Goal: Task Accomplishment & Management: Manage account settings

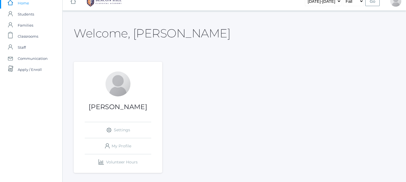
scroll to position [5, 0]
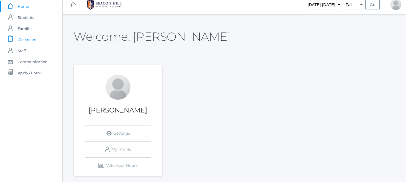
click at [27, 42] on span "Classrooms" at bounding box center [28, 39] width 20 height 11
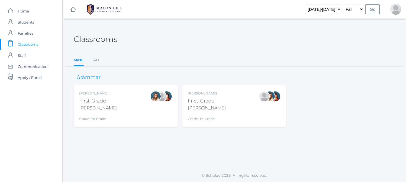
click at [207, 97] on div "First Grade" at bounding box center [207, 100] width 38 height 7
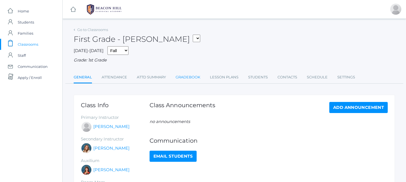
click at [189, 75] on link "Gradebook" at bounding box center [187, 77] width 25 height 11
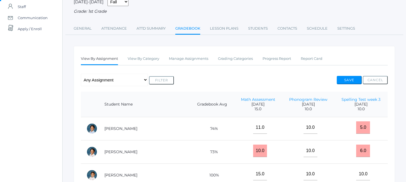
scroll to position [51, 0]
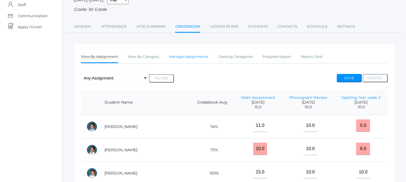
click at [186, 56] on link "Manage Assignments" at bounding box center [188, 56] width 39 height 11
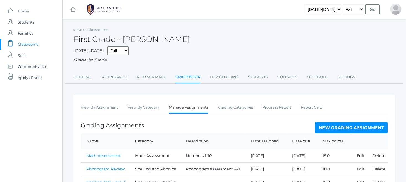
click at [338, 124] on link "New Grading Assignment" at bounding box center [351, 127] width 73 height 11
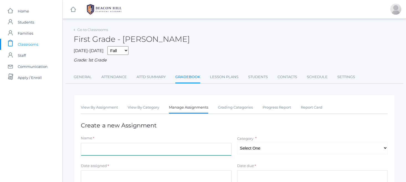
click at [126, 145] on input "Name" at bounding box center [156, 149] width 151 height 12
type input "Assessment E"
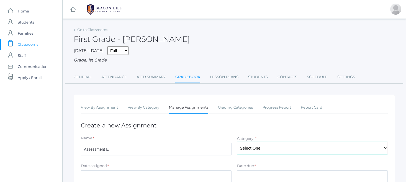
select select "1064"
click at [88, 172] on input "Date assigned" at bounding box center [156, 176] width 151 height 12
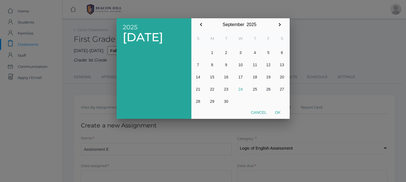
click at [270, 77] on button "19" at bounding box center [268, 77] width 14 height 12
click at [278, 113] on button "Ok" at bounding box center [278, 112] width 14 height 10
type input "[DATE]"
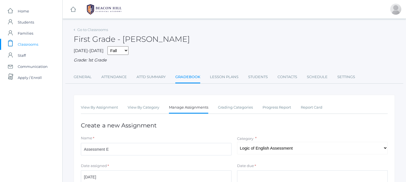
click at [255, 176] on input "Date due" at bounding box center [312, 176] width 151 height 12
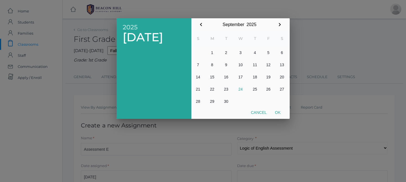
click at [268, 77] on button "19" at bounding box center [268, 77] width 14 height 12
click at [276, 111] on button "Ok" at bounding box center [278, 112] width 14 height 10
type input "[DATE]"
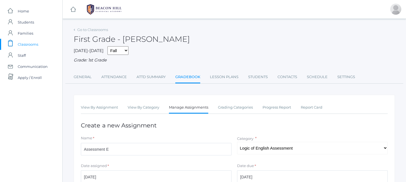
click at [385, 163] on div "Date due *" at bounding box center [312, 166] width 151 height 7
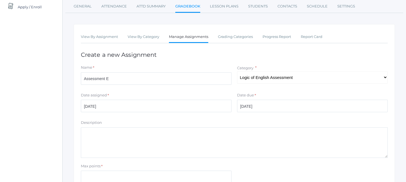
scroll to position [73, 0]
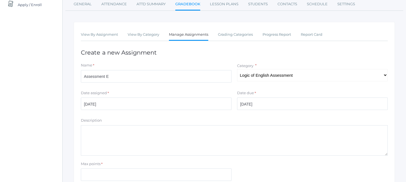
click at [84, 125] on textarea "Description" at bounding box center [234, 140] width 307 height 30
click at [84, 171] on input "Max points" at bounding box center [156, 174] width 151 height 12
type input "23"
click at [254, 165] on div "Max points * 23" at bounding box center [234, 172] width 312 height 22
click at [253, 166] on div "Max points * 23" at bounding box center [234, 172] width 312 height 22
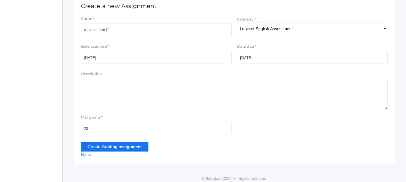
scroll to position [118, 0]
click at [97, 143] on input "Create Grading assignment" at bounding box center [115, 147] width 68 height 9
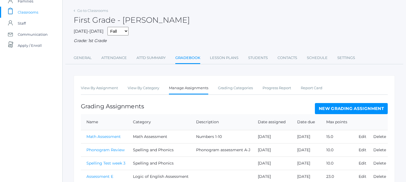
scroll to position [44, 0]
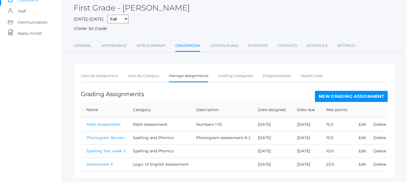
click at [329, 94] on link "New Grading Assignment" at bounding box center [351, 96] width 73 height 11
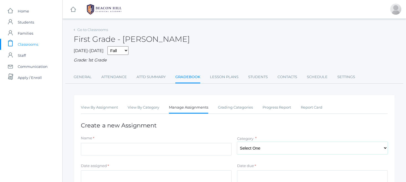
select select "1059"
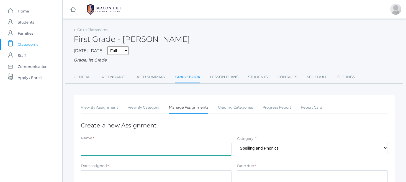
click at [126, 149] on input "Name" at bounding box center [156, 149] width 151 height 12
type input "Spelling Test Week 4"
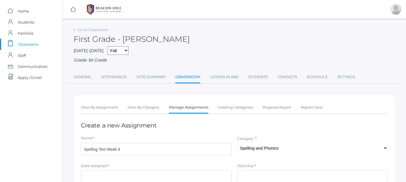
click at [103, 172] on input "Date assigned" at bounding box center [156, 176] width 151 height 12
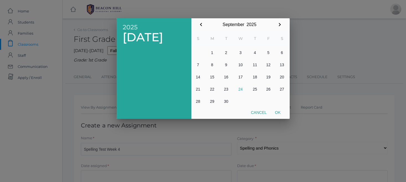
click at [224, 87] on button "23" at bounding box center [225, 89] width 13 height 12
click at [278, 111] on button "Ok" at bounding box center [278, 112] width 14 height 10
type input "[DATE]"
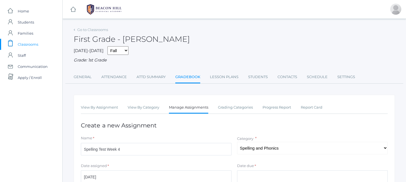
click at [259, 174] on input "Date due" at bounding box center [312, 176] width 151 height 12
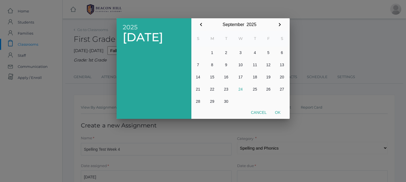
click at [224, 90] on button "23" at bounding box center [225, 89] width 13 height 12
click at [281, 112] on button "Ok" at bounding box center [278, 112] width 14 height 10
type input "2025-09-23"
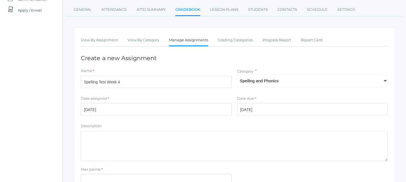
scroll to position [68, 0]
click at [85, 174] on input "Max points" at bounding box center [156, 179] width 151 height 12
type input "10"
click at [118, 166] on div "Max points *" at bounding box center [156, 169] width 151 height 7
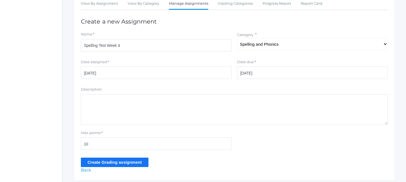
scroll to position [119, 0]
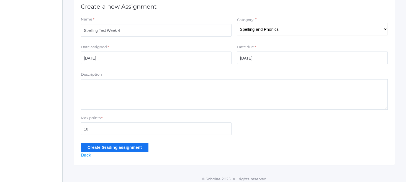
click at [97, 142] on input "Create Grading assignment" at bounding box center [115, 146] width 68 height 9
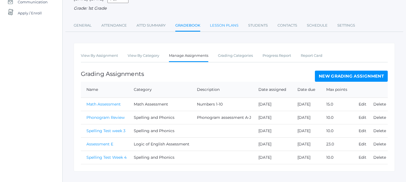
scroll to position [71, 0]
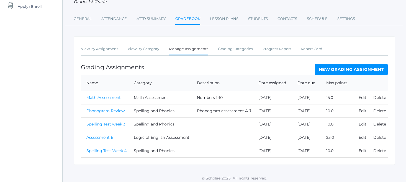
click at [100, 135] on link "Assessment E" at bounding box center [99, 137] width 27 height 5
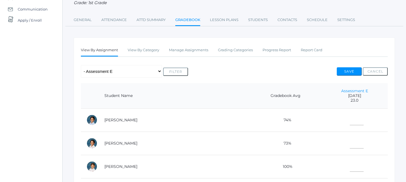
scroll to position [63, 0]
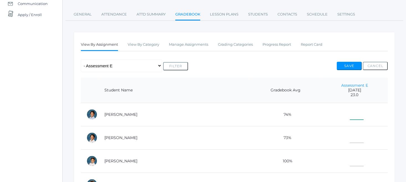
click at [349, 114] on input"] "text" at bounding box center [356, 113] width 14 height 12
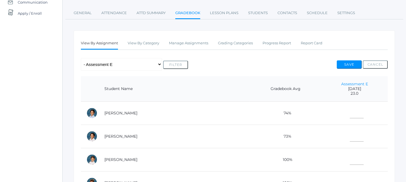
scroll to position [176, 0]
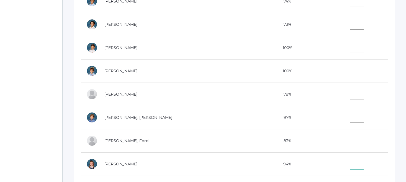
click at [349, 164] on input"] "text" at bounding box center [356, 163] width 14 height 12
type input"] "10"
click at [349, 94] on input"] "text" at bounding box center [356, 93] width 14 height 12
type input"] "8"
click at [346, 4] on td at bounding box center [354, 0] width 66 height 23
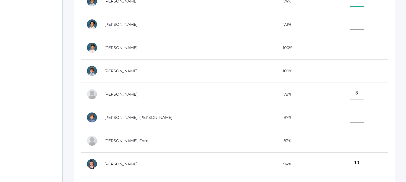
click at [349, 1] on input"] "text" at bounding box center [356, 0] width 14 height 12
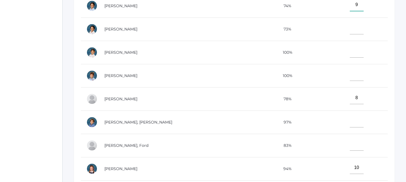
type input"] "9"
click at [349, 29] on input"] "text" at bounding box center [356, 28] width 14 height 12
click at [186, 91] on td "[PERSON_NAME]" at bounding box center [174, 98] width 151 height 23
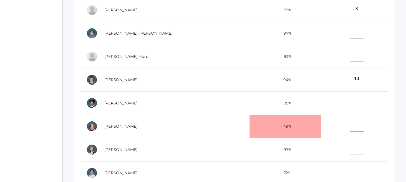
scroll to position [106, 0]
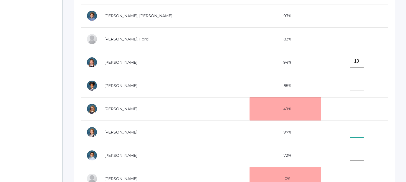
click at [349, 131] on input"] "text" at bounding box center [356, 131] width 14 height 12
type input"] "10"
click at [349, 154] on input"] "text" at bounding box center [356, 154] width 14 height 12
click at [109, 176] on link "[PERSON_NAME]" at bounding box center [120, 178] width 33 height 5
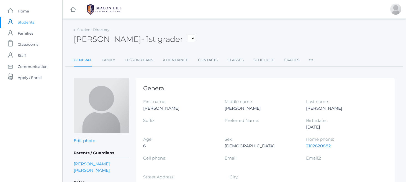
click at [340, 99] on div "Last name: Smith" at bounding box center [346, 107] width 81 height 19
click at [309, 59] on icon at bounding box center [311, 58] width 4 height 7
click at [286, 42] on div "Oliver Smith - 1st grader Abrea, Dominic Abrea, Grayson Alstot, Nolan Armstrong…" at bounding box center [234, 36] width 321 height 20
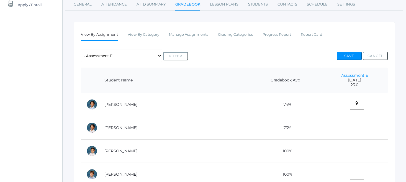
scroll to position [77, 0]
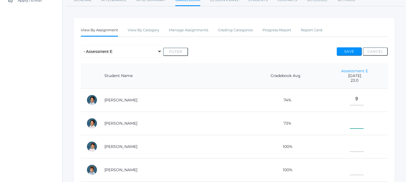
click at [349, 123] on input"] "text" at bounding box center [356, 122] width 14 height 12
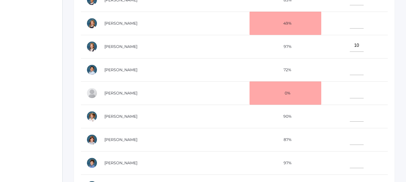
scroll to position [187, 0]
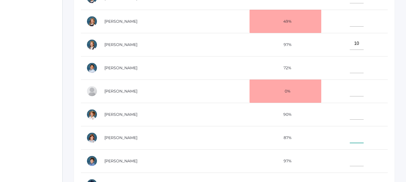
click at [349, 136] on input"] "text" at bounding box center [356, 136] width 14 height 12
type input"] "10"
click at [350, 19] on input"] "text" at bounding box center [356, 20] width 14 height 12
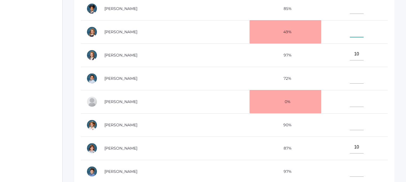
scroll to position [155, 0]
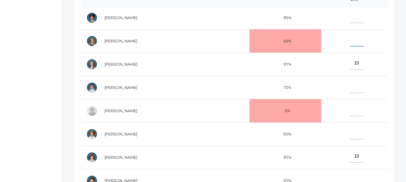
drag, startPoint x: 350, startPoint y: 15, endPoint x: 351, endPoint y: -4, distance: 18.8
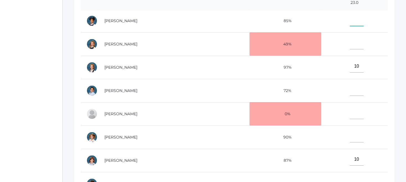
drag, startPoint x: 349, startPoint y: 22, endPoint x: 349, endPoint y: 13, distance: 9.1
click at [349, 14] on input"] "text" at bounding box center [356, 20] width 14 height 12
drag, startPoint x: 353, startPoint y: 4, endPoint x: 354, endPoint y: 32, distance: 28.5
click at [354, 32] on table "Student Name Gradebook Avg Assessment E 2025-09-19 23.0 Abrea, Dominic 74% 9 Ab…" at bounding box center [234, 8] width 307 height 421
click at [354, 32] on td at bounding box center [354, 43] width 66 height 23
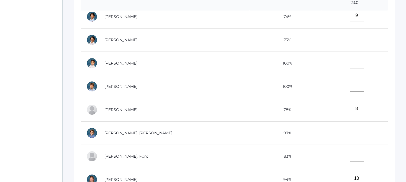
scroll to position [0, 0]
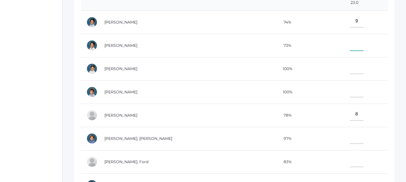
click at [349, 44] on input"] "text" at bounding box center [356, 44] width 14 height 12
type input"] "10"
click at [369, 72] on td at bounding box center [354, 68] width 66 height 23
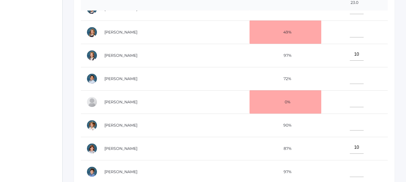
scroll to position [199, 0]
click at [349, 172] on input"] "text" at bounding box center [356, 170] width 14 height 12
type input"] "`"
type input"] "10"
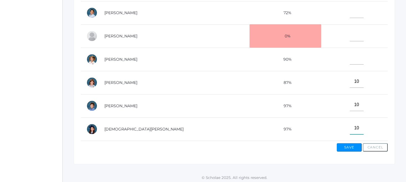
type input"] "10"
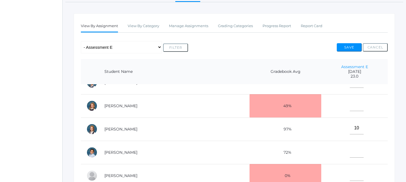
scroll to position [82, 0]
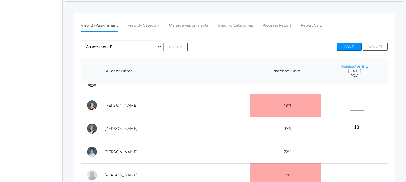
click at [327, 106] on td at bounding box center [354, 105] width 66 height 23
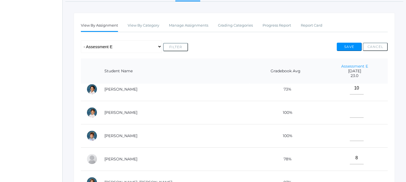
scroll to position [25, 0]
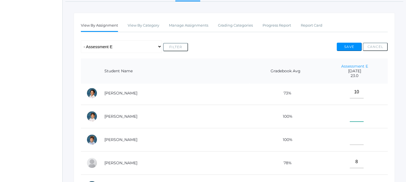
click at [349, 115] on input"] "text" at bounding box center [356, 115] width 14 height 12
type input"] "10"
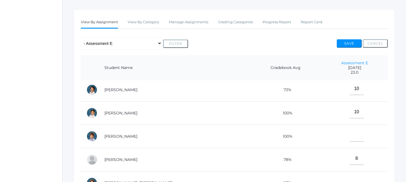
scroll to position [197, 0]
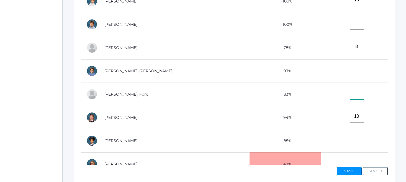
click at [349, 94] on input"] "text" at bounding box center [356, 93] width 14 height 12
click at [349, 137] on input"] "text" at bounding box center [356, 139] width 14 height 12
click at [397, 128] on div "Go to Classrooms First Grade - Watson 01LA - First Grade Watson 01LA - First Gr…" at bounding box center [234, 8] width 343 height 359
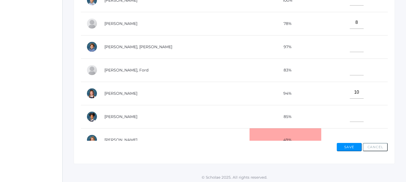
scroll to position [221, 0]
drag, startPoint x: 317, startPoint y: 136, endPoint x: 313, endPoint y: 106, distance: 30.2
click at [313, 106] on tbody "Abrea, Dominic 74% 9 Abrea, Grayson 73% 10 Bernardez, Owen 100% 10 Bradley, Oba…" at bounding box center [234, 116] width 307 height 395
click at [321, 106] on td at bounding box center [354, 116] width 66 height 23
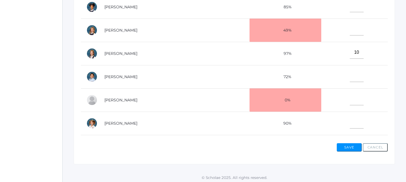
scroll to position [136, 0]
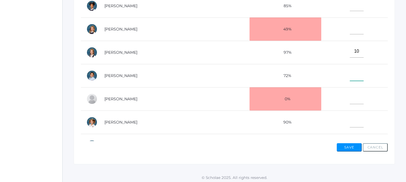
click at [349, 74] on input"] "text" at bounding box center [356, 74] width 14 height 12
type input"] "7"
click at [349, 29] on input"] "text" at bounding box center [356, 28] width 14 height 12
type input"] "7"
click at [369, 26] on td "7" at bounding box center [354, 28] width 66 height 23
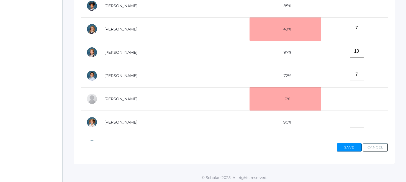
click at [376, 32] on td "7" at bounding box center [354, 28] width 66 height 23
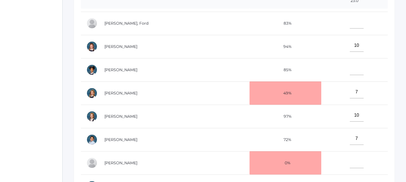
scroll to position [156, 0]
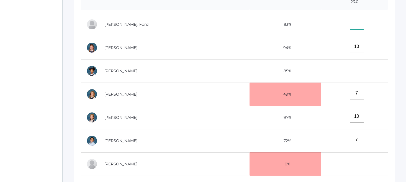
click at [349, 25] on input"] "text" at bounding box center [356, 23] width 14 height 12
type input"] "7"
click at [349, 70] on input"] "text" at bounding box center [356, 70] width 14 height 12
type input"] "10"
click at [397, 73] on div "Go to Classrooms First Grade - Watson 01LA - First Grade Watson 01LA - First Gr…" at bounding box center [234, 49] width 343 height 359
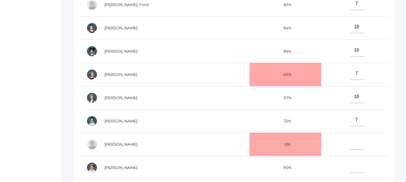
scroll to position [169, 0]
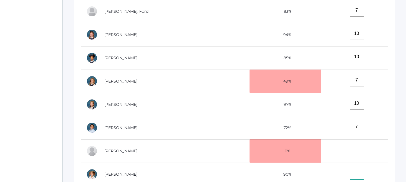
click at [349, 172] on input"] "text" at bounding box center [356, 173] width 14 height 12
type input"] "10"
click at [375, 55] on td "10" at bounding box center [354, 57] width 66 height 23
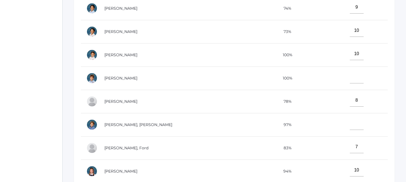
scroll to position [0, 0]
click at [349, 78] on input"] "text" at bounding box center [356, 77] width 14 height 12
type input"] "10"
click at [399, 28] on div "Go to Classrooms First Grade - Watson 01LA - First Grade Watson 01LA - First Gr…" at bounding box center [234, 36] width 343 height 359
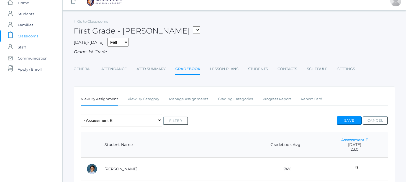
scroll to position [0, 0]
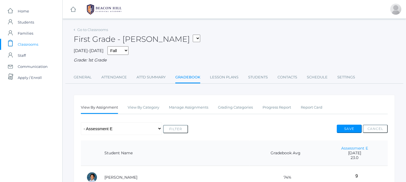
click at [343, 126] on button "Save" at bounding box center [348, 129] width 25 height 8
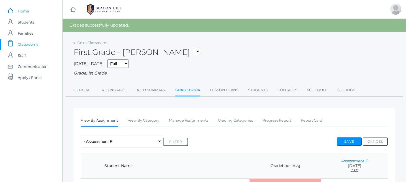
click at [23, 13] on span "Home" at bounding box center [23, 11] width 11 height 11
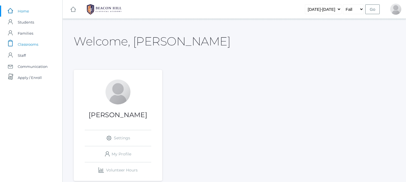
click at [35, 43] on span "Classrooms" at bounding box center [28, 44] width 20 height 11
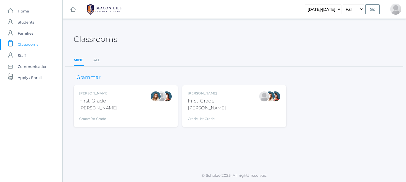
click at [194, 103] on div "First Grade" at bounding box center [207, 100] width 38 height 7
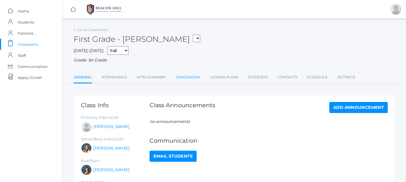
click at [188, 76] on link "Gradebook" at bounding box center [187, 77] width 25 height 11
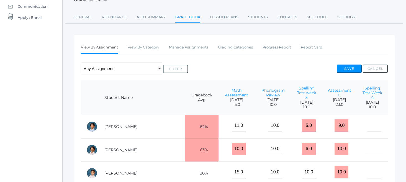
scroll to position [54, 0]
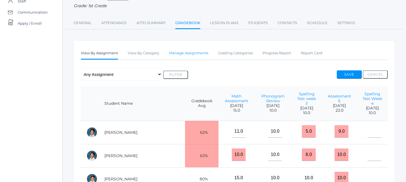
click at [188, 51] on link "Manage Assignments" at bounding box center [188, 53] width 39 height 11
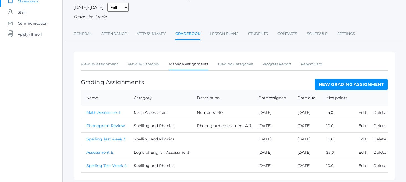
scroll to position [58, 0]
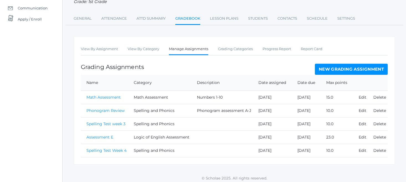
click at [100, 134] on link "Assessment E" at bounding box center [99, 136] width 27 height 5
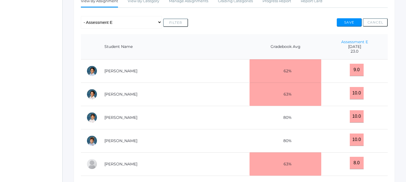
scroll to position [107, 0]
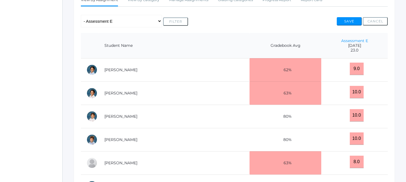
scroll to position [58, 0]
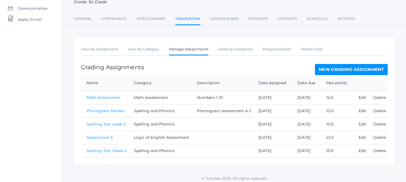
click at [105, 135] on link "Assessment E" at bounding box center [99, 137] width 27 height 5
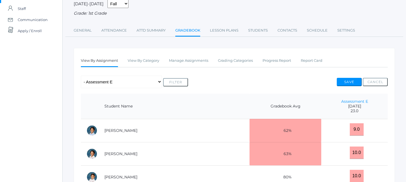
scroll to position [47, 0]
click at [349, 128] on input "9.0" at bounding box center [356, 129] width 14 height 12
click at [351, 127] on input "9.0" at bounding box center [356, 129] width 14 height 12
type input "9"
click at [369, 146] on td "10.0" at bounding box center [354, 153] width 66 height 23
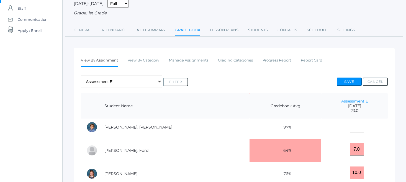
scroll to position [120, 0]
click at [350, 146] on input "7.0" at bounding box center [356, 149] width 14 height 12
type input "7"
type input "20"
click at [372, 154] on td "20" at bounding box center [354, 149] width 66 height 23
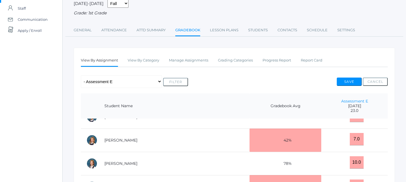
scroll to position [199, 0]
click at [400, 111] on div "Go to Classrooms First Grade - [PERSON_NAME] 01LA - First Grade [PERSON_NAME] 0…" at bounding box center [234, 158] width 343 height 359
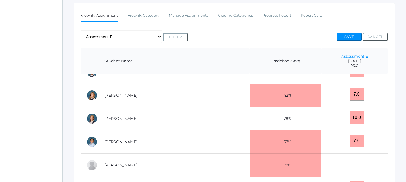
scroll to position [93, 0]
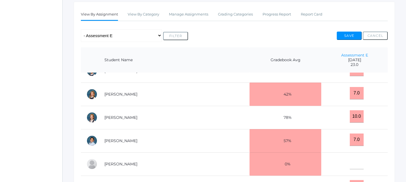
click at [143, 112] on td "[PERSON_NAME]" at bounding box center [174, 117] width 151 height 23
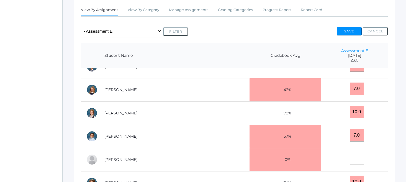
scroll to position [209, 0]
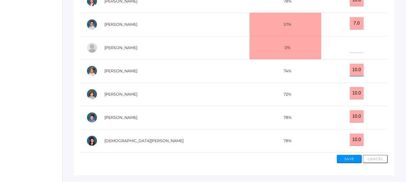
click at [349, 68] on input "10.0" at bounding box center [356, 70] width 14 height 12
type input "23"
click at [371, 71] on td "23" at bounding box center [354, 70] width 66 height 23
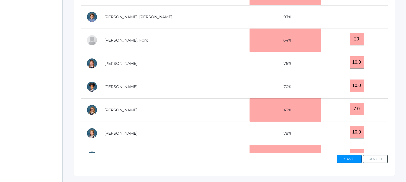
scroll to position [63, 0]
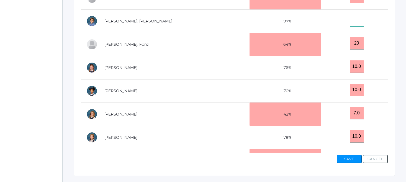
click at [349, 17] on input"] "text" at bounding box center [356, 20] width 14 height 12
type input"] "23"
click at [368, 35] on td "20" at bounding box center [354, 44] width 66 height 23
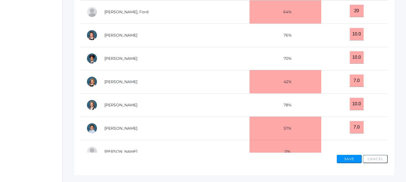
scroll to position [96, 0]
click at [326, 109] on td "10.0" at bounding box center [354, 104] width 66 height 23
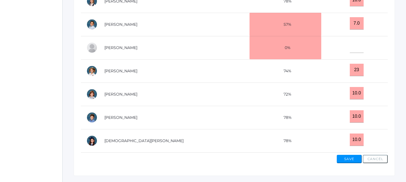
scroll to position [199, 0]
click at [349, 141] on input "10.0" at bounding box center [356, 139] width 14 height 12
type input "22"
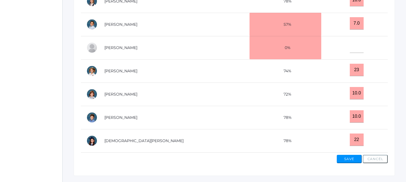
click at [321, 135] on td "22" at bounding box center [354, 140] width 66 height 23
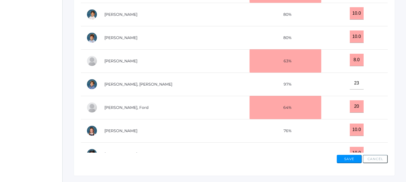
scroll to position [0, 0]
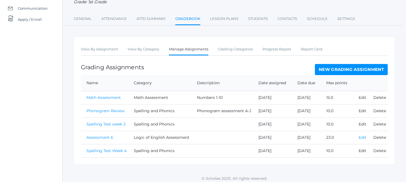
click at [361, 135] on link "Edit" at bounding box center [362, 137] width 8 height 5
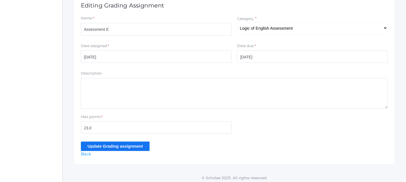
scroll to position [118, 0]
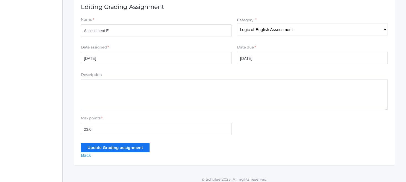
click at [111, 146] on input "Update Grading assignment" at bounding box center [115, 147] width 69 height 9
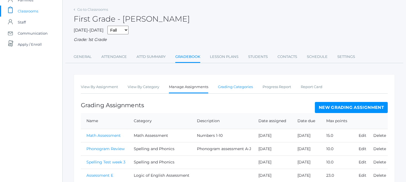
scroll to position [71, 0]
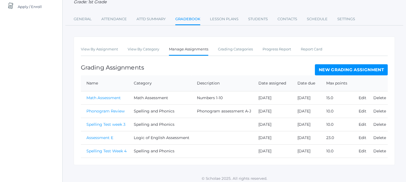
click at [94, 135] on link "Assessment E" at bounding box center [99, 137] width 27 height 5
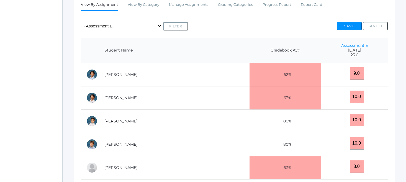
scroll to position [104, 0]
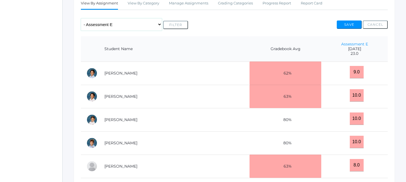
drag, startPoint x: 129, startPoint y: 19, endPoint x: 391, endPoint y: 79, distance: 268.5
click at [391, 79] on div "View By Assignment View By Category Manage Assignments Grading Categories Progr…" at bounding box center [234, 136] width 321 height 290
drag, startPoint x: 391, startPoint y: 80, endPoint x: 388, endPoint y: 52, distance: 28.3
click at [388, 52] on div "View By Assignment View By Category Manage Assignments Grading Categories Progr…" at bounding box center [234, 136] width 321 height 290
click at [398, 73] on div "Go to Classrooms First Grade - Watson 01LA - First Grade Watson 01LA - First Gr…" at bounding box center [234, 101] width 343 height 359
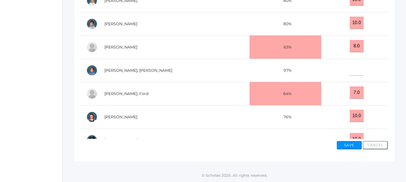
scroll to position [221, 0]
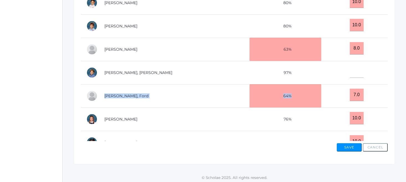
drag, startPoint x: 328, startPoint y: 90, endPoint x: 323, endPoint y: 59, distance: 31.3
click at [323, 59] on tbody "Abrea, Dominic 62% 9.0 Abrea, Grayson 63% 10.0 Bernardez, Owen 80% 10.0 Bradley…" at bounding box center [234, 142] width 307 height 395
click at [321, 136] on td "10.0" at bounding box center [354, 142] width 66 height 23
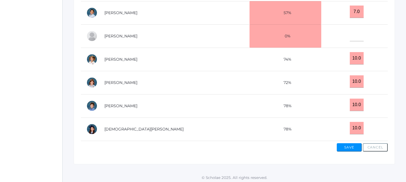
scroll to position [199, 0]
click at [350, 123] on input "10.0" at bounding box center [356, 128] width 14 height 12
type input "22"
click at [373, 78] on td "10.0" at bounding box center [354, 82] width 66 height 23
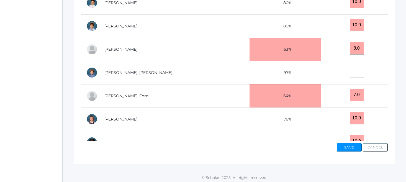
scroll to position [0, 0]
click at [364, 5] on td "10.0" at bounding box center [354, 2] width 66 height 23
click at [393, 13] on div "View By Assignment View By Category Manage Assignments Grading Categories Progr…" at bounding box center [234, 19] width 321 height 290
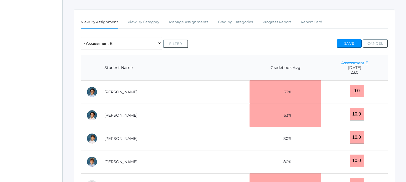
scroll to position [84, 0]
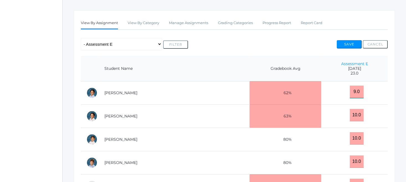
click at [350, 91] on input "9.0" at bounding box center [356, 91] width 14 height 12
type input "19"
click at [369, 88] on td "19" at bounding box center [354, 92] width 66 height 23
click at [350, 111] on input "10.0" at bounding box center [356, 115] width 14 height 12
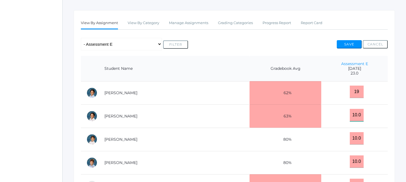
click at [350, 111] on input "10.0" at bounding box center [356, 115] width 14 height 12
type input "22"
click at [384, 124] on td "22" at bounding box center [354, 115] width 66 height 23
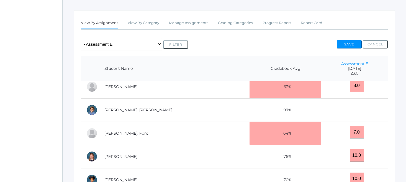
scroll to position [102, 0]
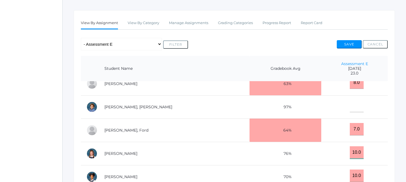
click at [349, 148] on input "10.0" at bounding box center [356, 152] width 14 height 12
type input "17"
click at [374, 151] on td "17" at bounding box center [354, 153] width 66 height 23
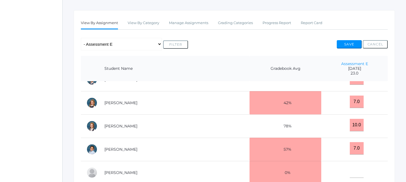
scroll to position [199, 0]
click at [351, 145] on input "7.0" at bounding box center [356, 148] width 14 height 12
type input "15"
click at [352, 123] on input "10.0" at bounding box center [356, 125] width 14 height 12
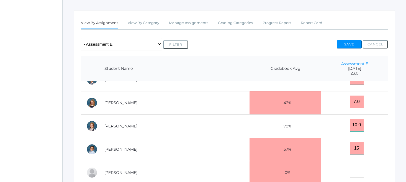
click at [352, 123] on input "10.0" at bounding box center [356, 125] width 14 height 12
type input "21"
click at [377, 129] on td "21" at bounding box center [354, 125] width 66 height 23
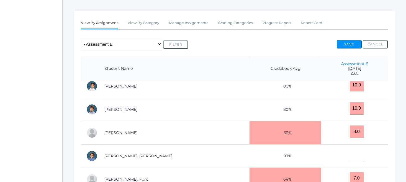
scroll to position [51, 0]
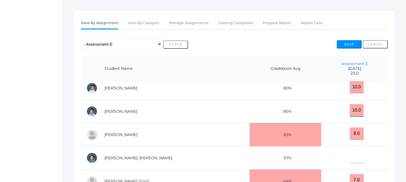
click at [352, 107] on input "10.0" at bounding box center [356, 110] width 14 height 12
type input "22"
click at [378, 108] on td "22" at bounding box center [354, 111] width 66 height 23
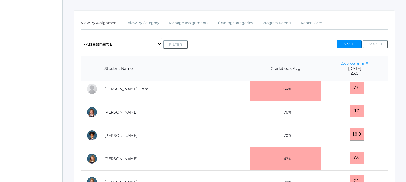
scroll to position [145, 0]
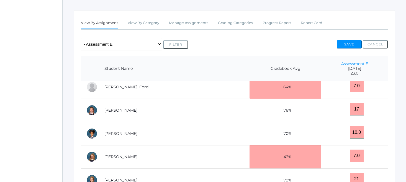
click at [351, 130] on input "10.0" at bounding box center [356, 132] width 14 height 12
type input "19"
click at [363, 126] on td "19" at bounding box center [354, 133] width 66 height 23
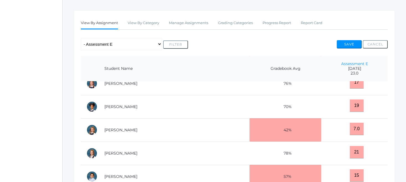
scroll to position [172, 0]
click at [387, 118] on div "View By Assignment View By Category Manage Assignments Grading Categories Progr…" at bounding box center [234, 155] width 321 height 290
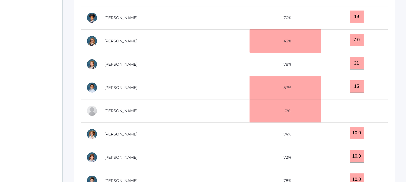
scroll to position [168, 0]
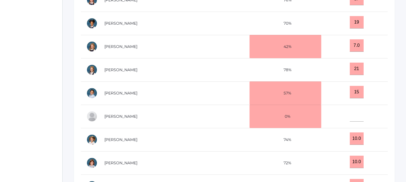
click at [372, 71] on td "21" at bounding box center [354, 69] width 66 height 23
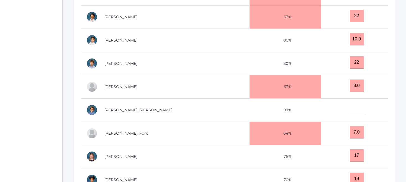
scroll to position [14, 0]
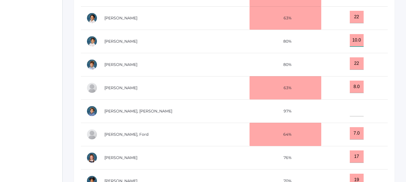
click at [352, 38] on input "10.0" at bounding box center [356, 40] width 14 height 12
type input "23"
click at [396, 107] on div "Go to Classrooms First Grade - Watson 01LA - First Grade Watson 01LA - First Gr…" at bounding box center [234, 37] width 343 height 359
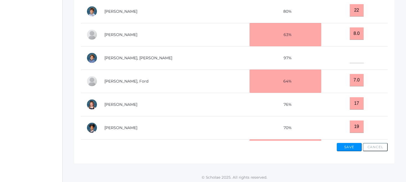
scroll to position [221, 0]
click at [371, 113] on td "17" at bounding box center [354, 104] width 66 height 23
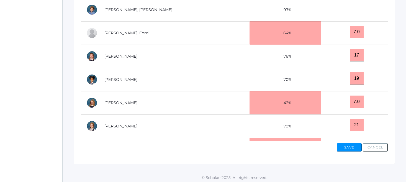
scroll to position [64, 0]
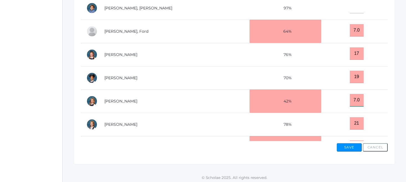
click at [351, 97] on input "7.0" at bounding box center [356, 100] width 14 height 12
type input "13"
click at [368, 35] on td "7.0" at bounding box center [354, 31] width 66 height 23
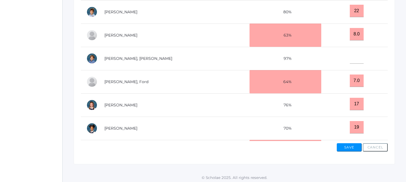
scroll to position [4, 0]
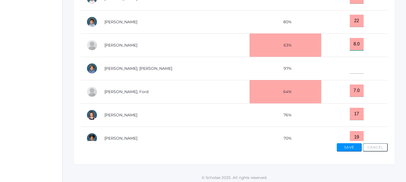
click at [349, 41] on input "8.0" at bounding box center [356, 44] width 14 height 12
type input "17"
click at [388, 48] on div "View By Assignment View By Category Manage Assignments Grading Categories Progr…" at bounding box center [234, 19] width 321 height 290
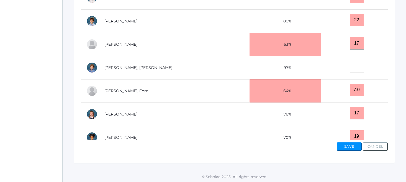
scroll to position [221, 0]
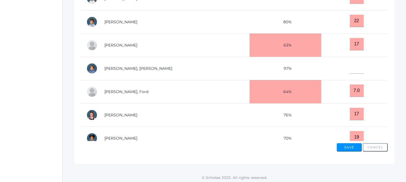
click at [389, 104] on div "View By Assignment View By Category Manage Assignments Grading Categories Progr…" at bounding box center [234, 19] width 321 height 290
click at [389, 126] on div "View By Assignment View By Category Manage Assignments Grading Categories Progr…" at bounding box center [234, 19] width 321 height 290
click at [371, 132] on td "19" at bounding box center [354, 137] width 66 height 23
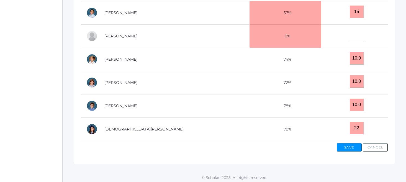
scroll to position [199, 0]
click at [351, 103] on input "10.0" at bounding box center [356, 105] width 14 height 12
type input "18"
click at [351, 80] on input "10.0" at bounding box center [356, 81] width 14 height 12
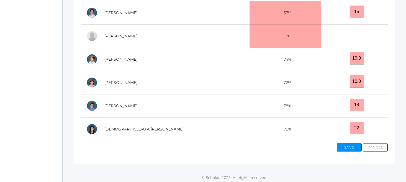
click at [351, 80] on input "10.0" at bounding box center [356, 81] width 14 height 12
type input "20"
click at [342, 143] on button "Save" at bounding box center [348, 147] width 25 height 8
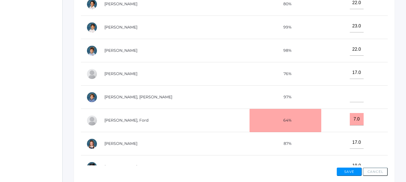
scroll to position [222, 0]
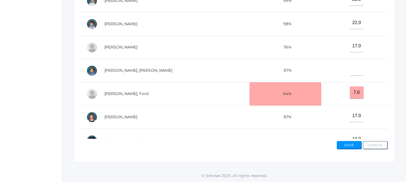
scroll to position [237, 0]
click at [357, 115] on td "17.0" at bounding box center [354, 116] width 66 height 23
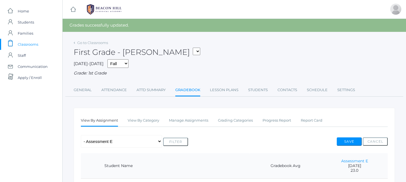
click at [190, 87] on link "Gradebook" at bounding box center [187, 90] width 25 height 12
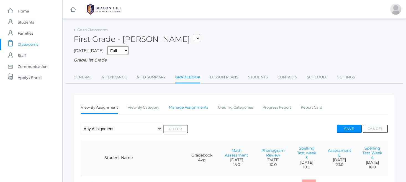
click at [181, 104] on link "Manage Assignments" at bounding box center [188, 107] width 39 height 11
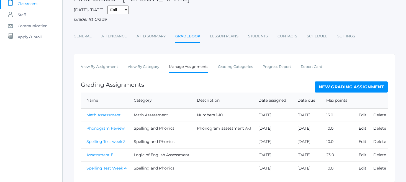
scroll to position [43, 0]
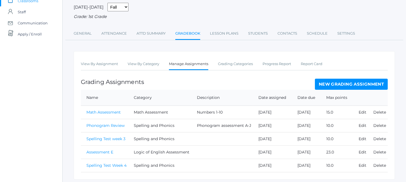
click at [92, 149] on link "Assessment E" at bounding box center [99, 151] width 27 height 5
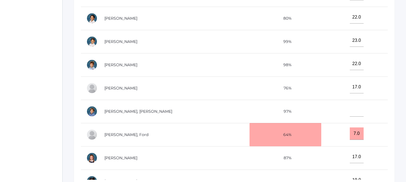
scroll to position [183, 0]
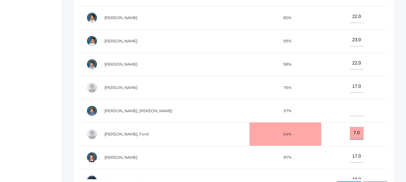
click at [349, 130] on input "7.0" at bounding box center [356, 133] width 14 height 12
type input "20"
click at [337, 137] on td "20" at bounding box center [354, 133] width 66 height 23
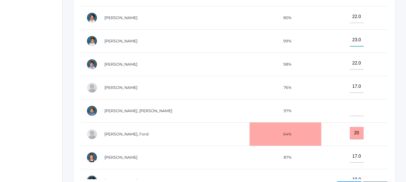
click at [349, 37] on input"] "23.0" at bounding box center [356, 40] width 14 height 12
type input"] "1"
click at [349, 112] on input"] "text" at bounding box center [356, 109] width 14 height 12
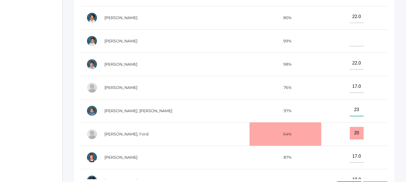
type input"] "23"
click at [334, 154] on td "17.0" at bounding box center [354, 157] width 66 height 23
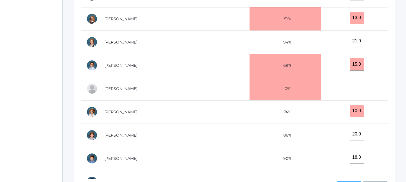
scroll to position [187, 0]
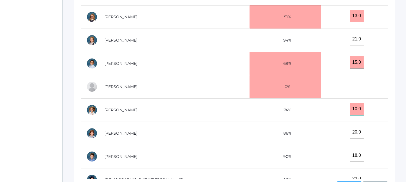
click at [350, 109] on input "10.0" at bounding box center [356, 109] width 14 height 12
type input "23"
click at [360, 129] on td "20.0" at bounding box center [354, 132] width 66 height 23
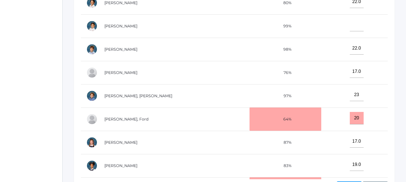
scroll to position [8, 0]
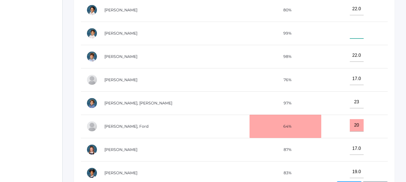
click at [349, 31] on input"] "text" at bounding box center [356, 32] width 14 height 12
type input"] "23"
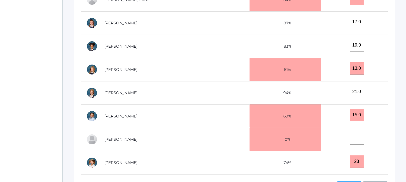
click at [321, 172] on td "23" at bounding box center [354, 162] width 66 height 23
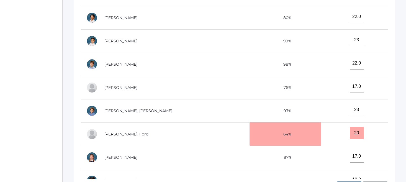
scroll to position [0, 0]
click at [299, 6] on td "80%" at bounding box center [285, 17] width 72 height 23
click at [321, 22] on td "22.0" at bounding box center [354, 17] width 66 height 23
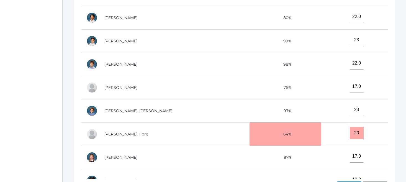
click at [321, 11] on td "22.0" at bounding box center [354, 17] width 66 height 23
drag, startPoint x: 304, startPoint y: 1, endPoint x: 308, endPoint y: 26, distance: 25.2
click at [308, 26] on tbody "Abrea, Dominic 76% 19.0 Abrea, Grayson 80% 22.0 Bernardez, Owen 99% 23 Bradley,…" at bounding box center [234, 180] width 307 height 395
click at [321, 45] on td "23" at bounding box center [354, 40] width 66 height 23
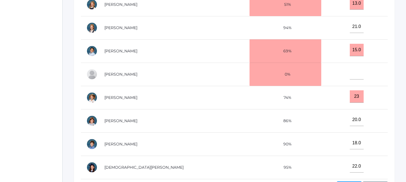
scroll to position [199, 0]
click at [344, 181] on button "Save" at bounding box center [348, 185] width 25 height 8
